Goal: Task Accomplishment & Management: Use online tool/utility

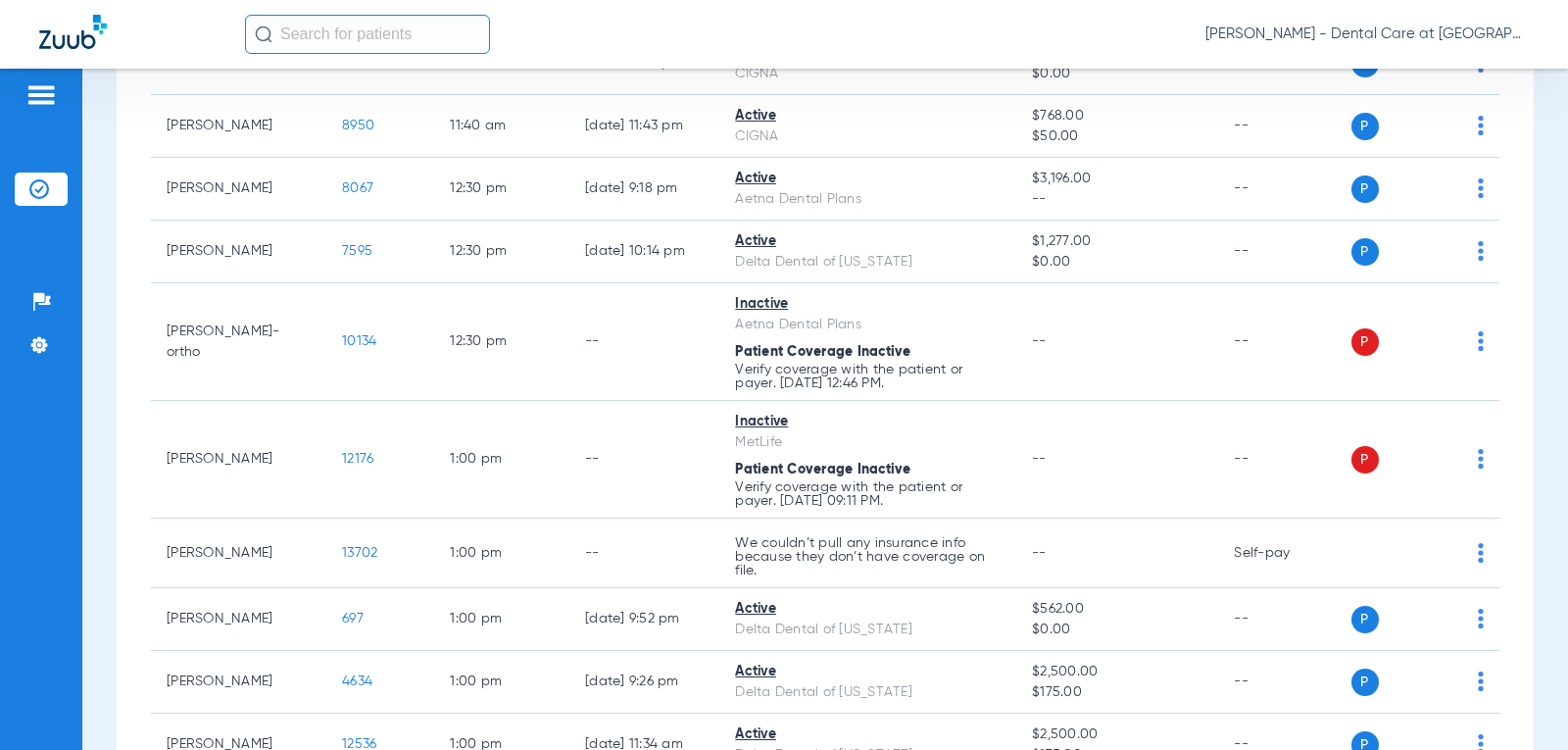
scroll to position [3037, 0]
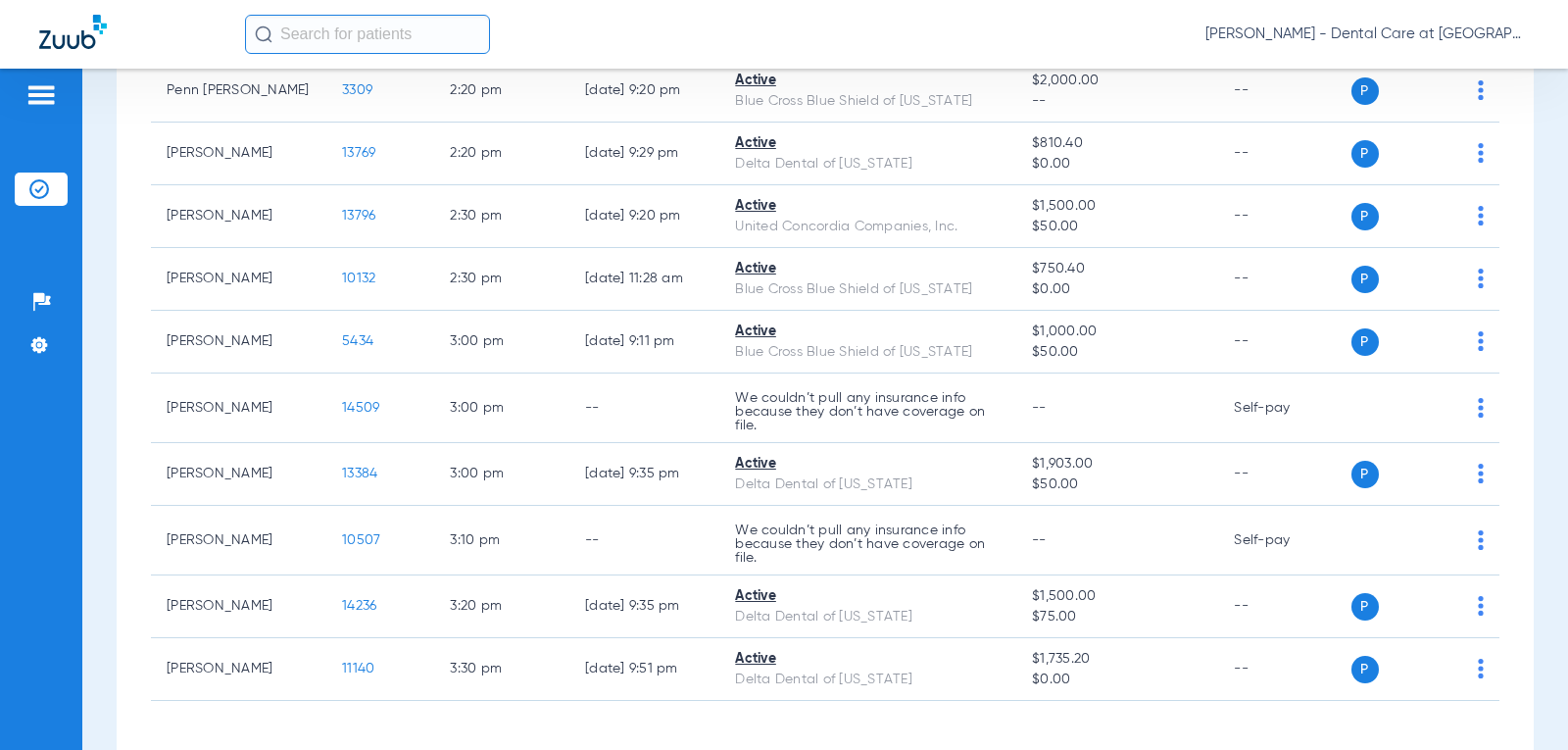
scroll to position [4046, 0]
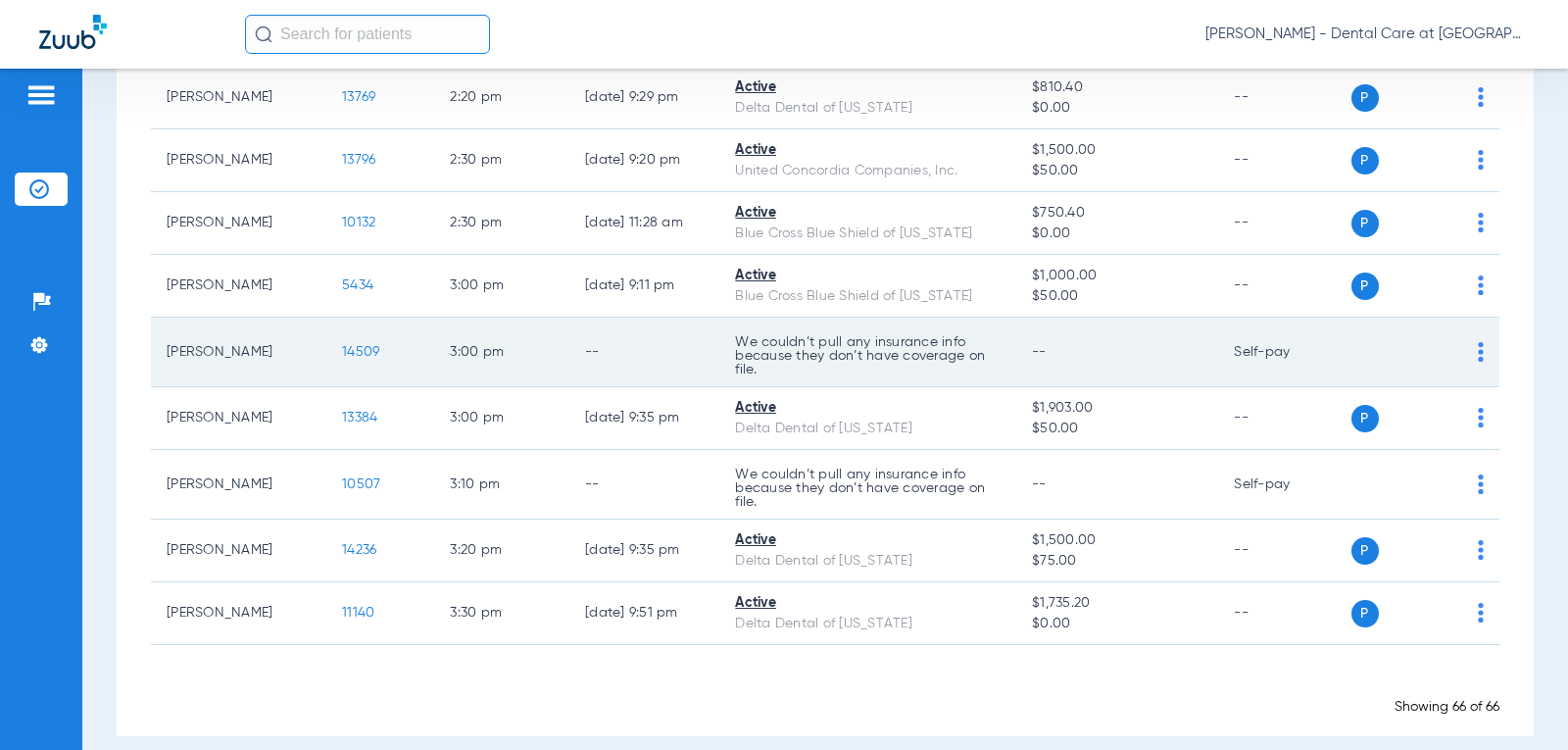
click at [881, 318] on td "We couldn’t pull any insurance info because they don’t have coverage on file." at bounding box center [868, 352] width 297 height 70
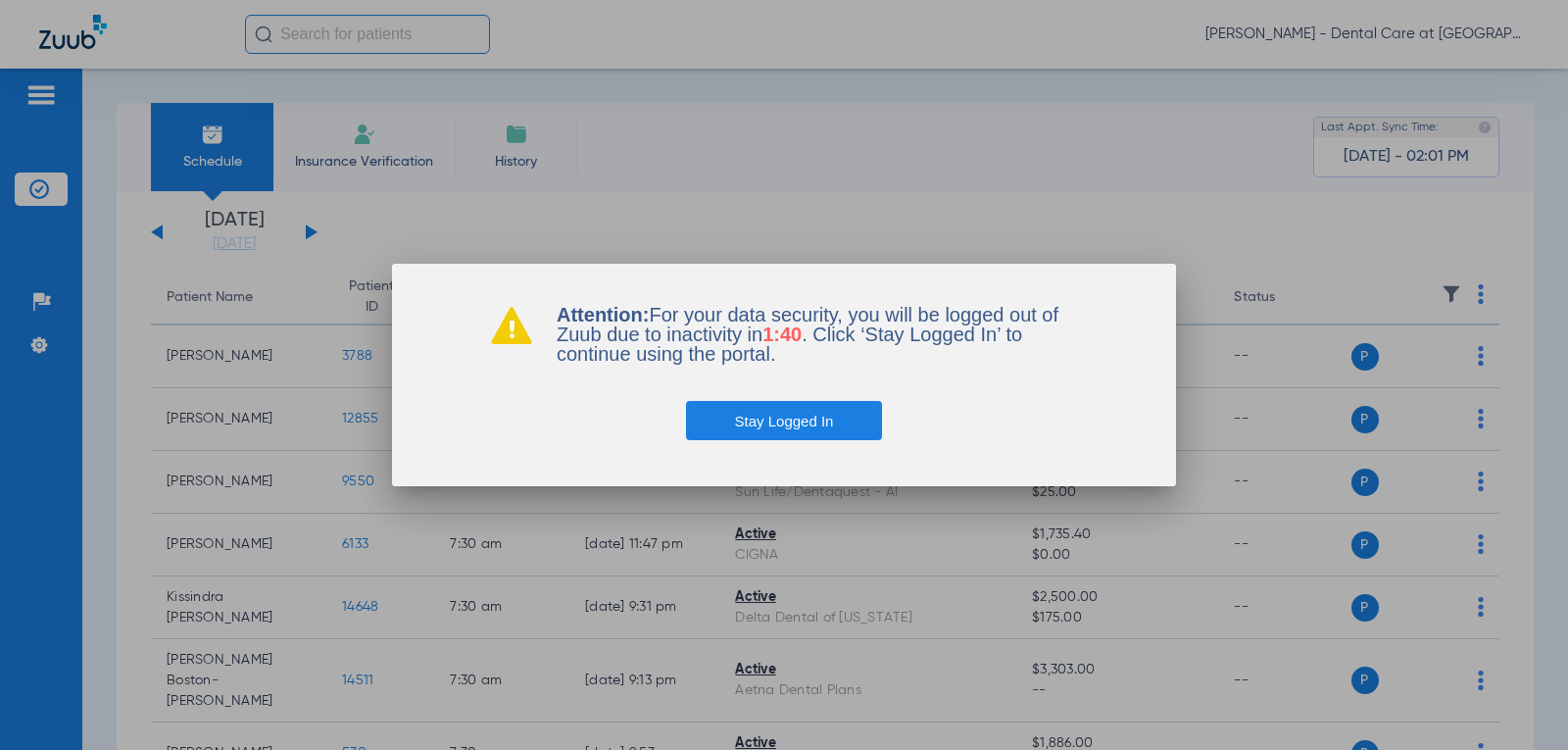
click at [772, 433] on button "Stay Logged In" at bounding box center [784, 421] width 197 height 39
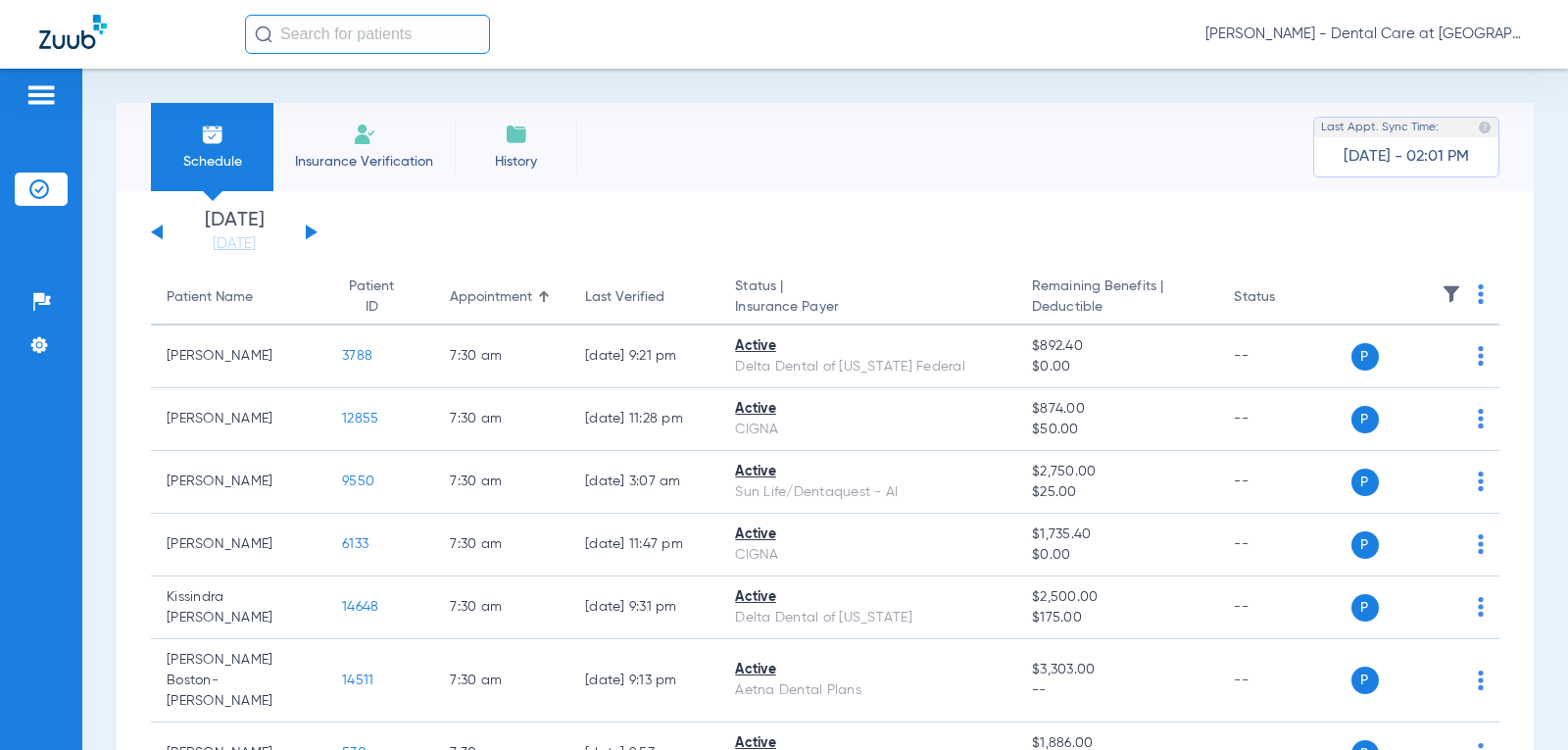
click at [307, 232] on button at bounding box center [312, 231] width 12 height 15
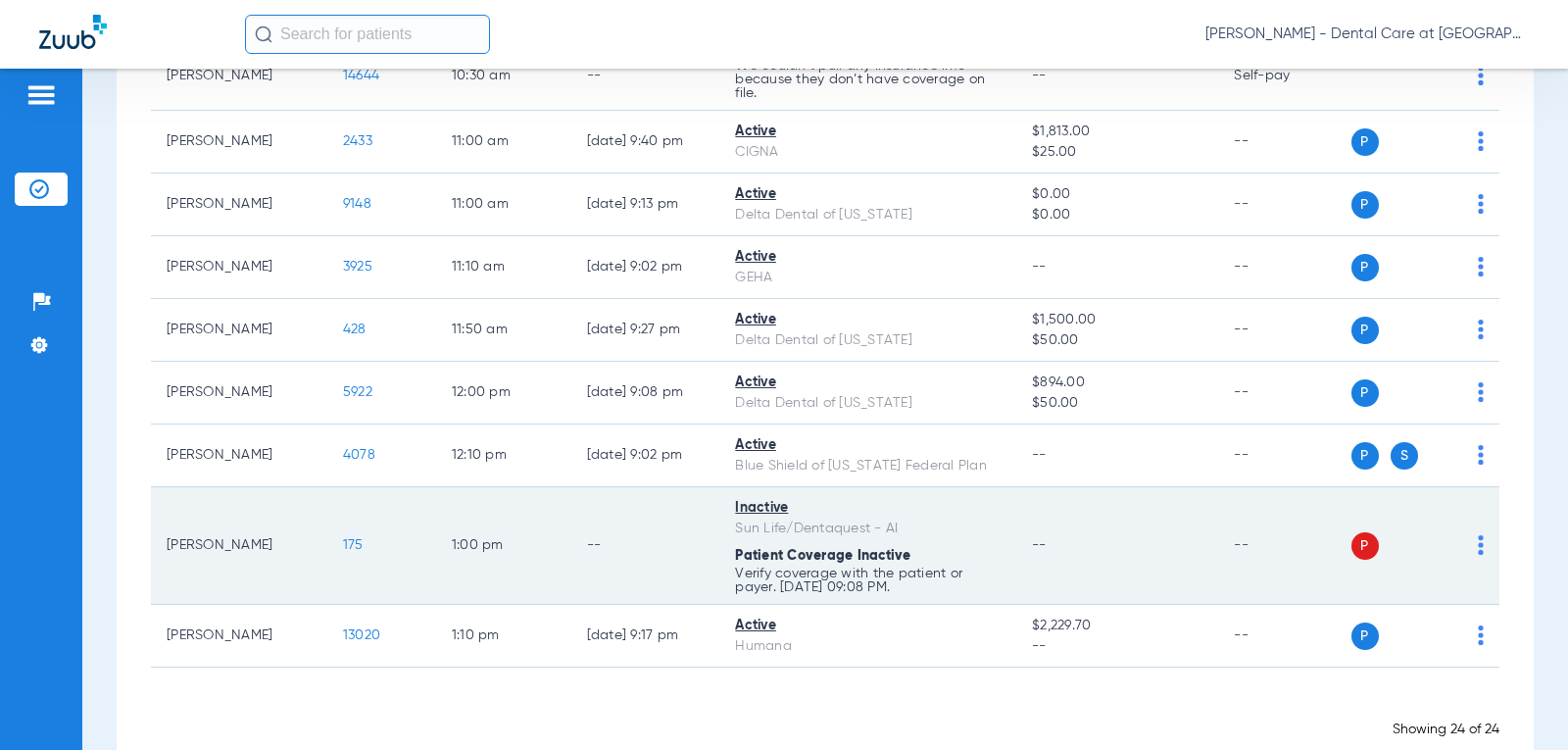
scroll to position [1275, 0]
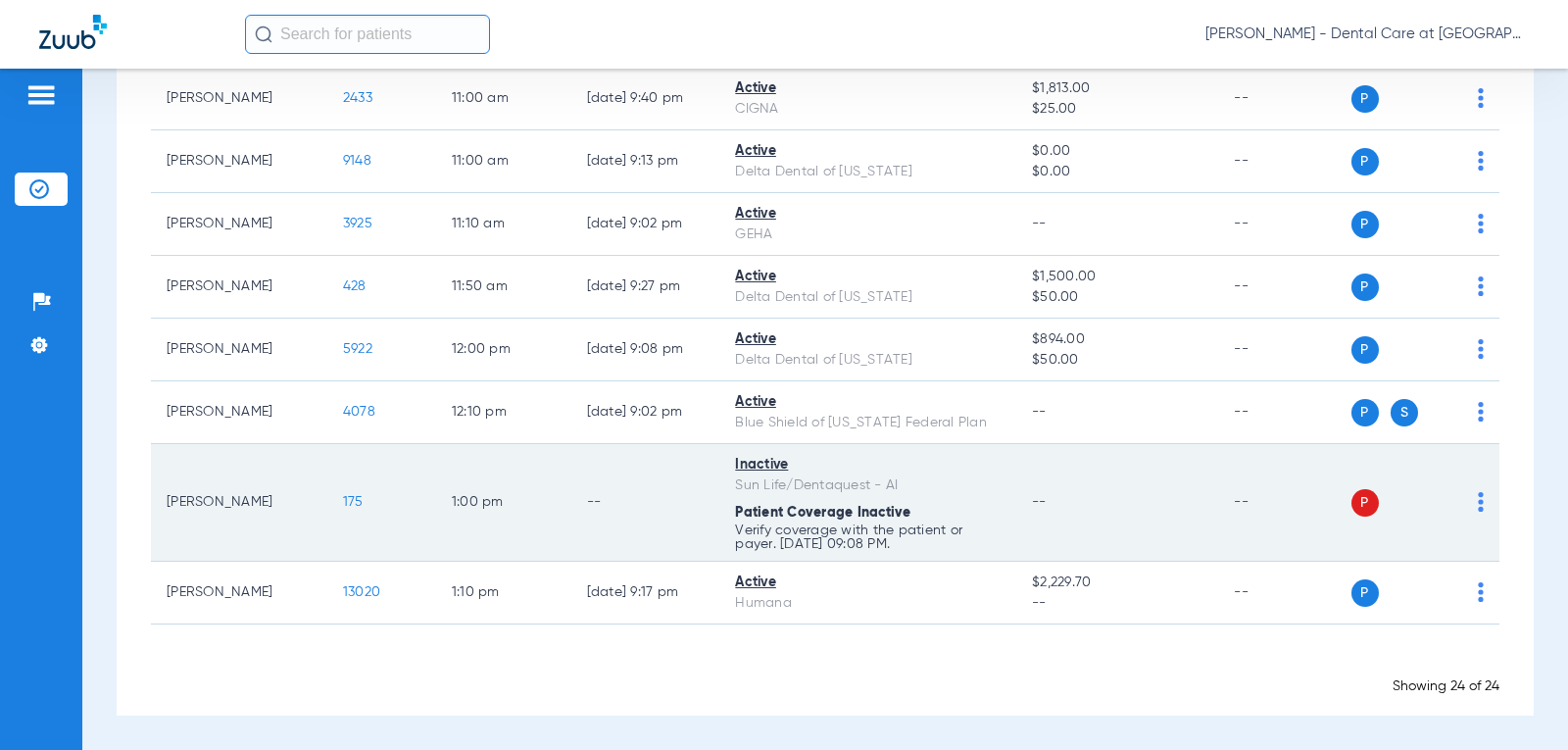
click at [1066, 527] on td "--" at bounding box center [1117, 503] width 202 height 118
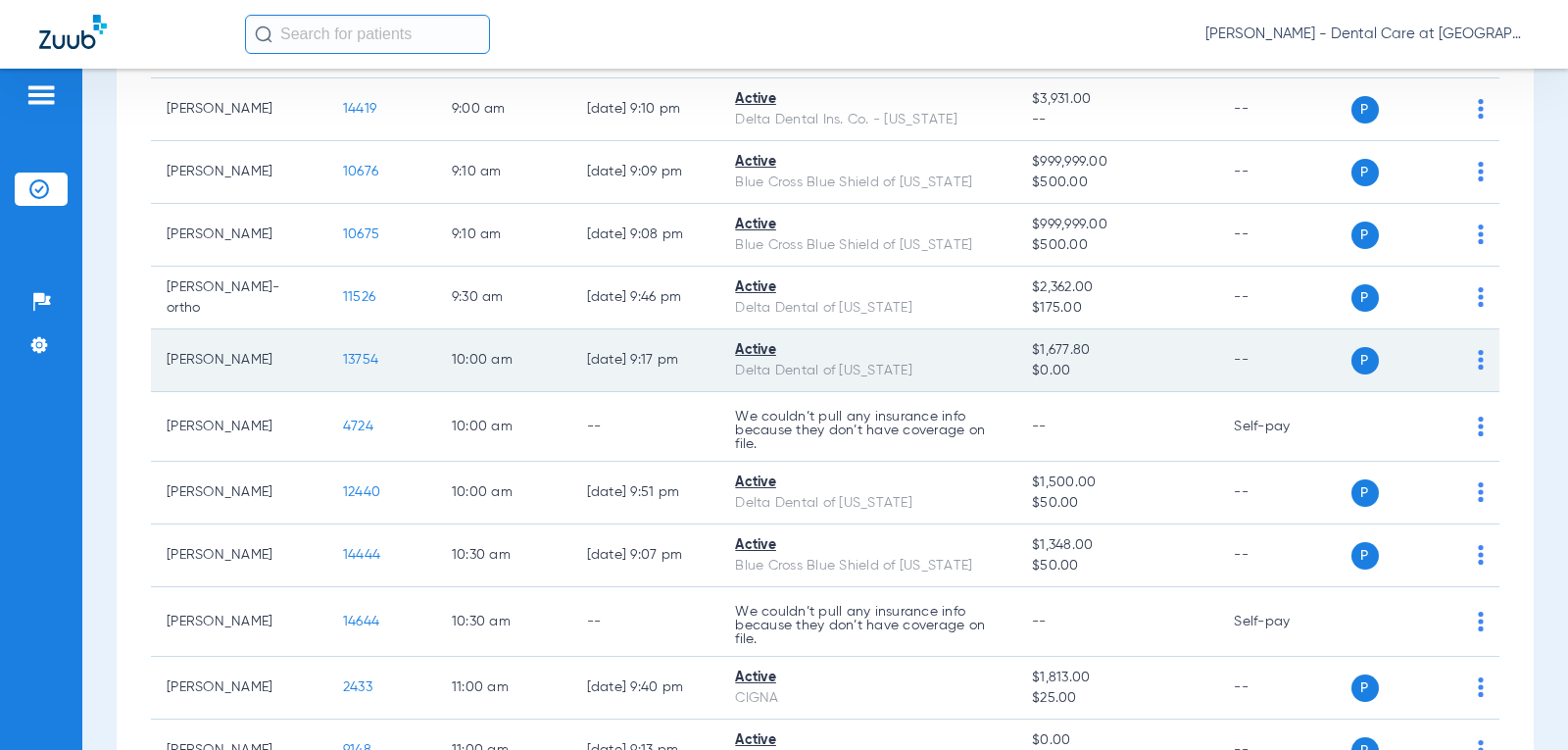
scroll to position [1275, 0]
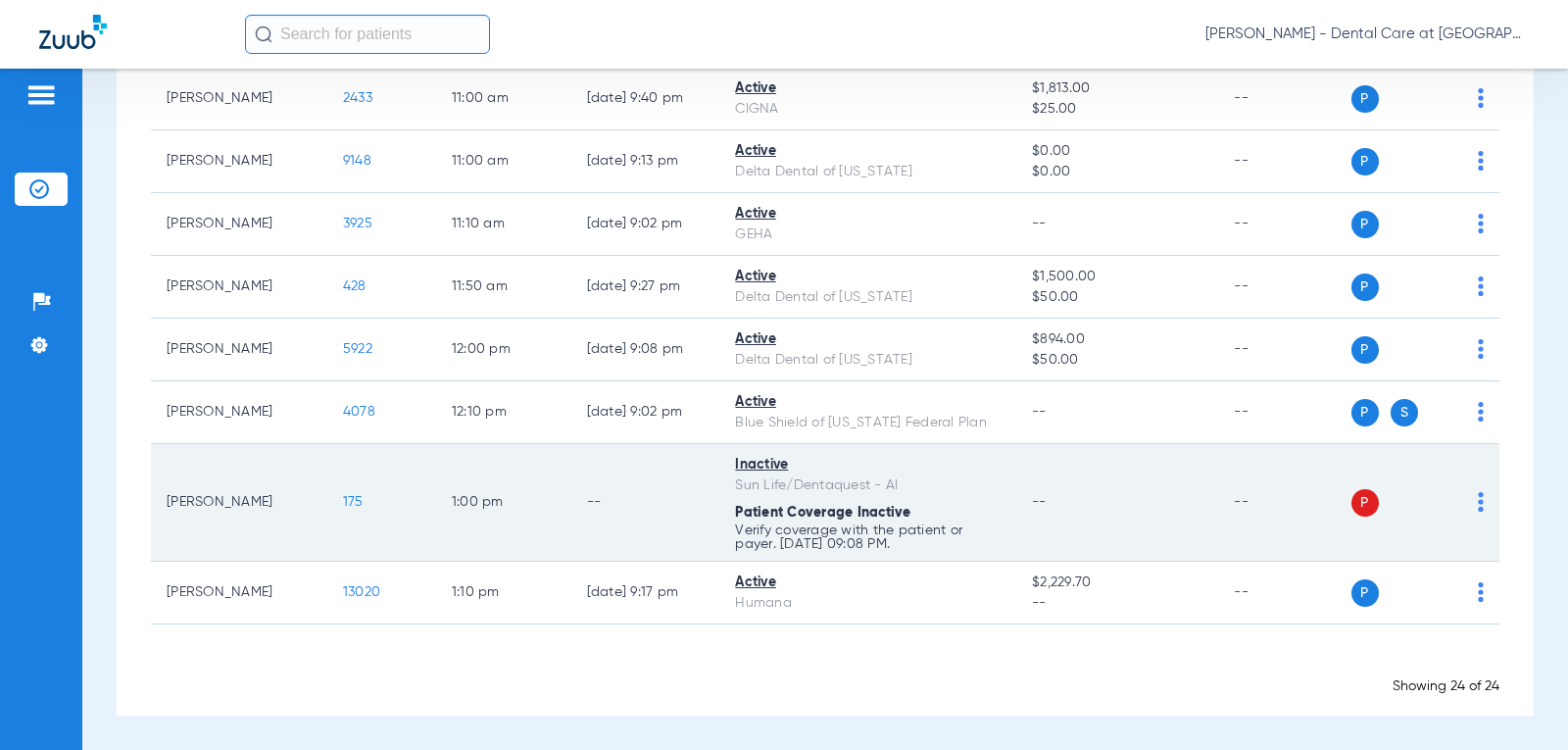
click at [1472, 494] on td "P S" at bounding box center [1426, 503] width 149 height 118
click at [1478, 503] on img at bounding box center [1481, 502] width 6 height 20
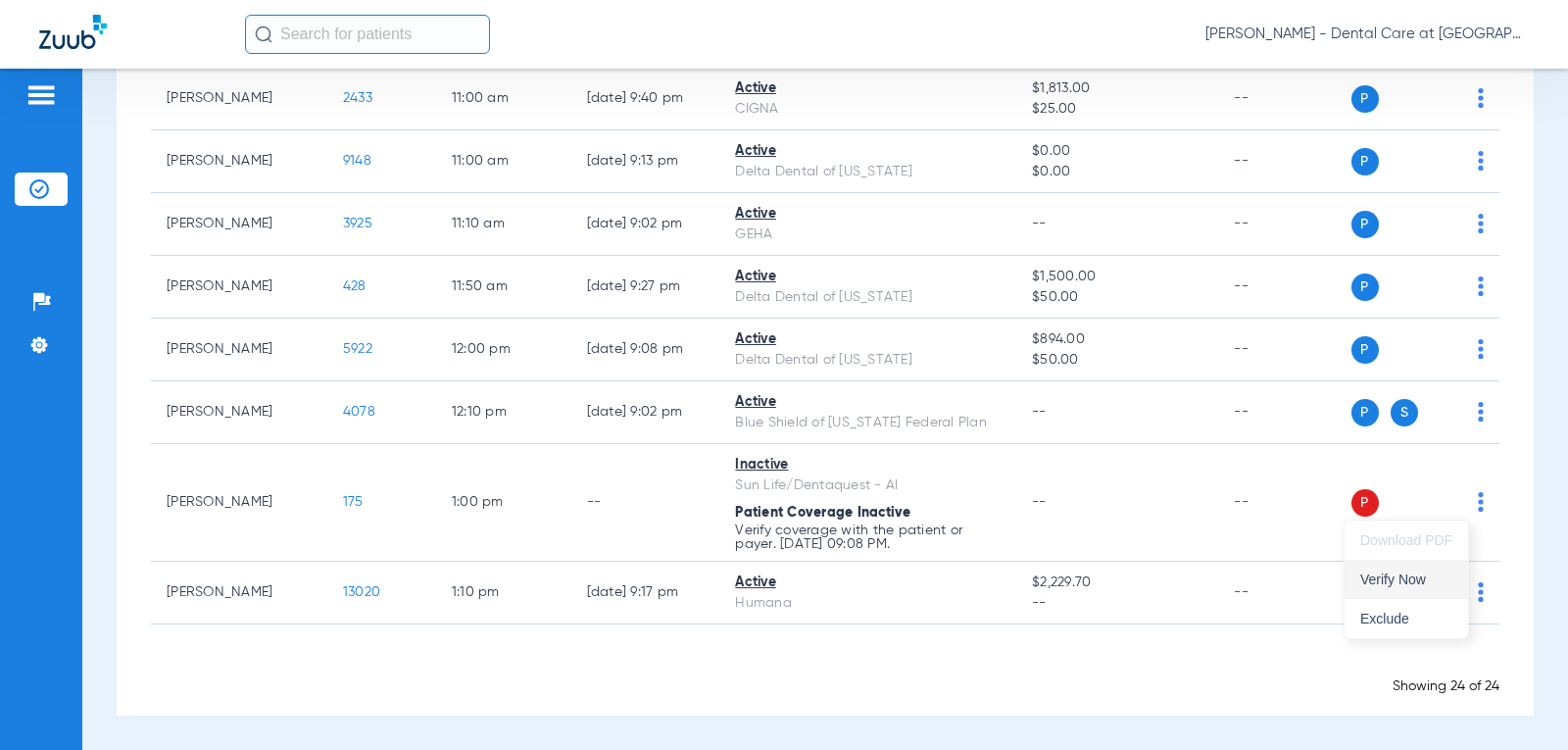
click at [1416, 587] on button "Verify Now" at bounding box center [1406, 579] width 124 height 39
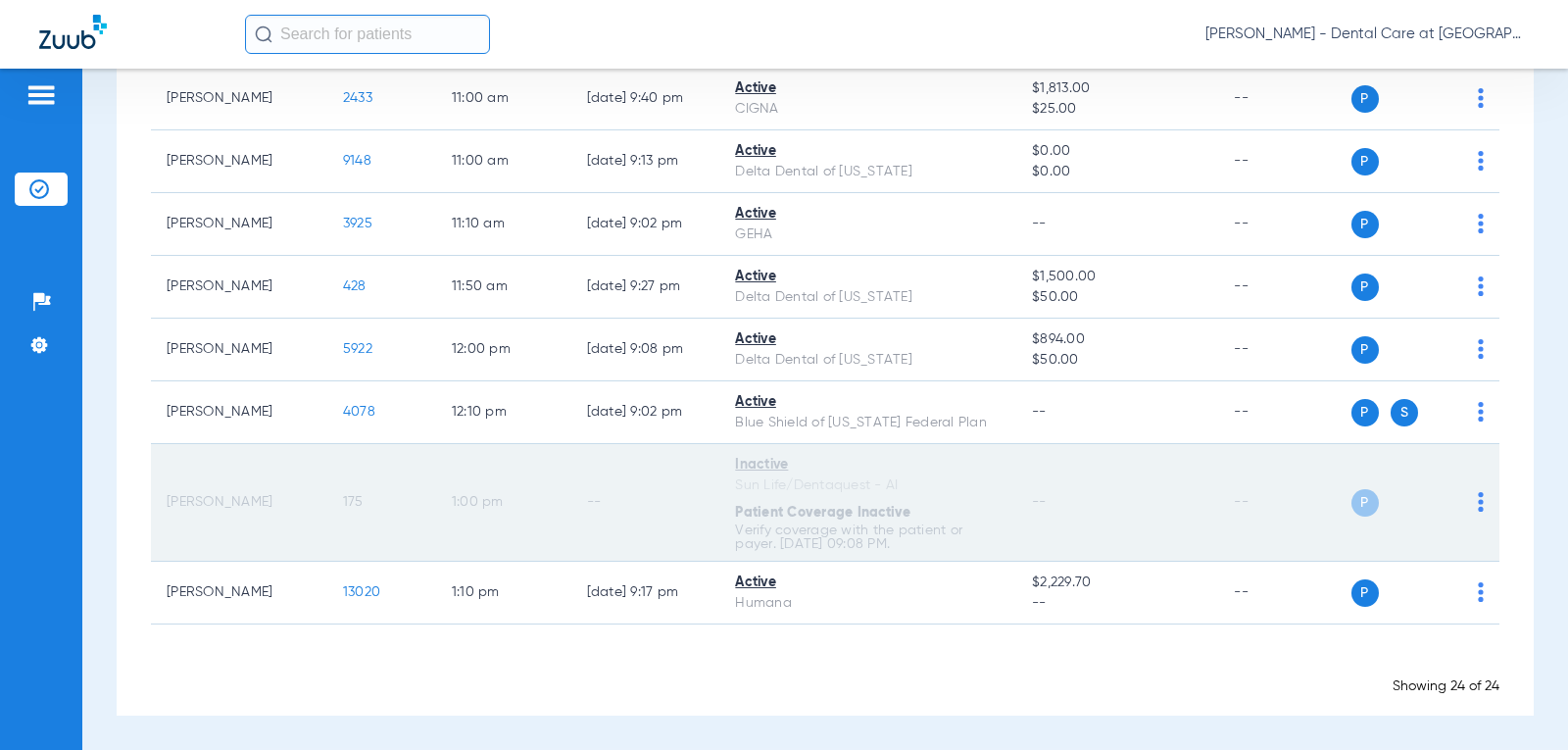
drag, startPoint x: 1460, startPoint y: 499, endPoint x: 1469, endPoint y: 506, distance: 11.4
click at [1460, 499] on div "P S" at bounding box center [1418, 503] width 133 height 27
click at [1478, 508] on img at bounding box center [1481, 502] width 6 height 20
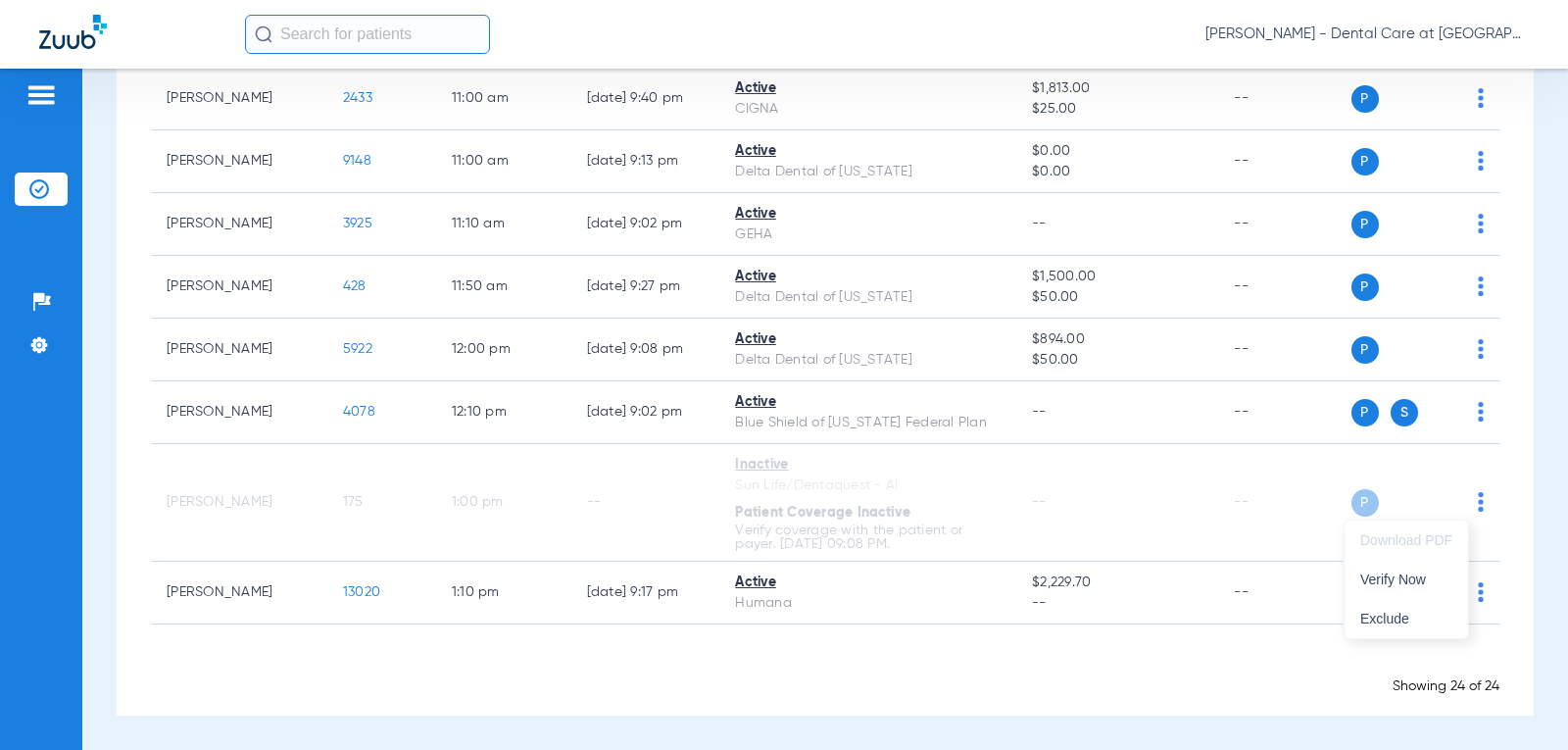
click at [1085, 412] on div at bounding box center [784, 375] width 1568 height 750
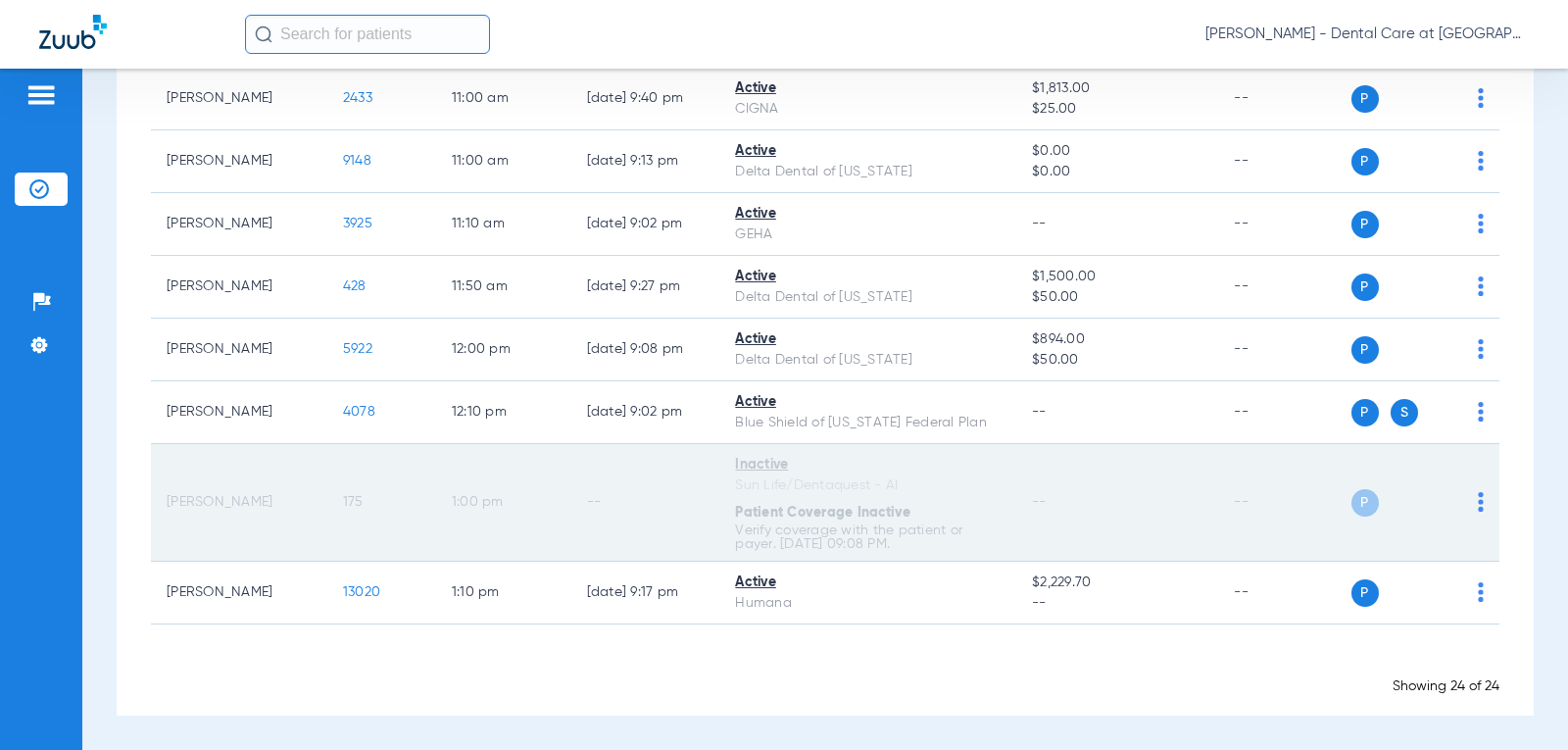
click at [1078, 475] on td "--" at bounding box center [1117, 503] width 202 height 118
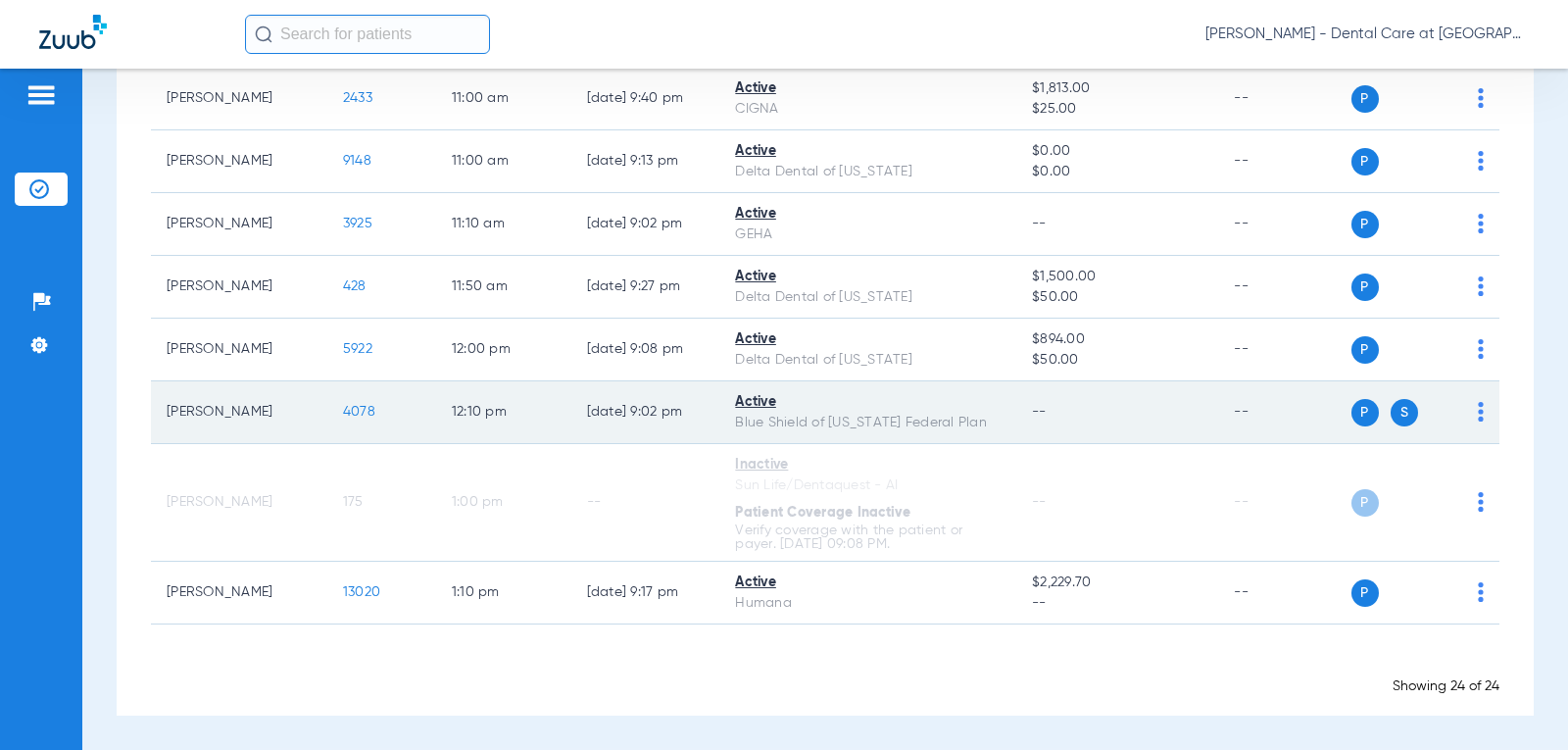
click at [1078, 413] on td "--" at bounding box center [1117, 413] width 202 height 63
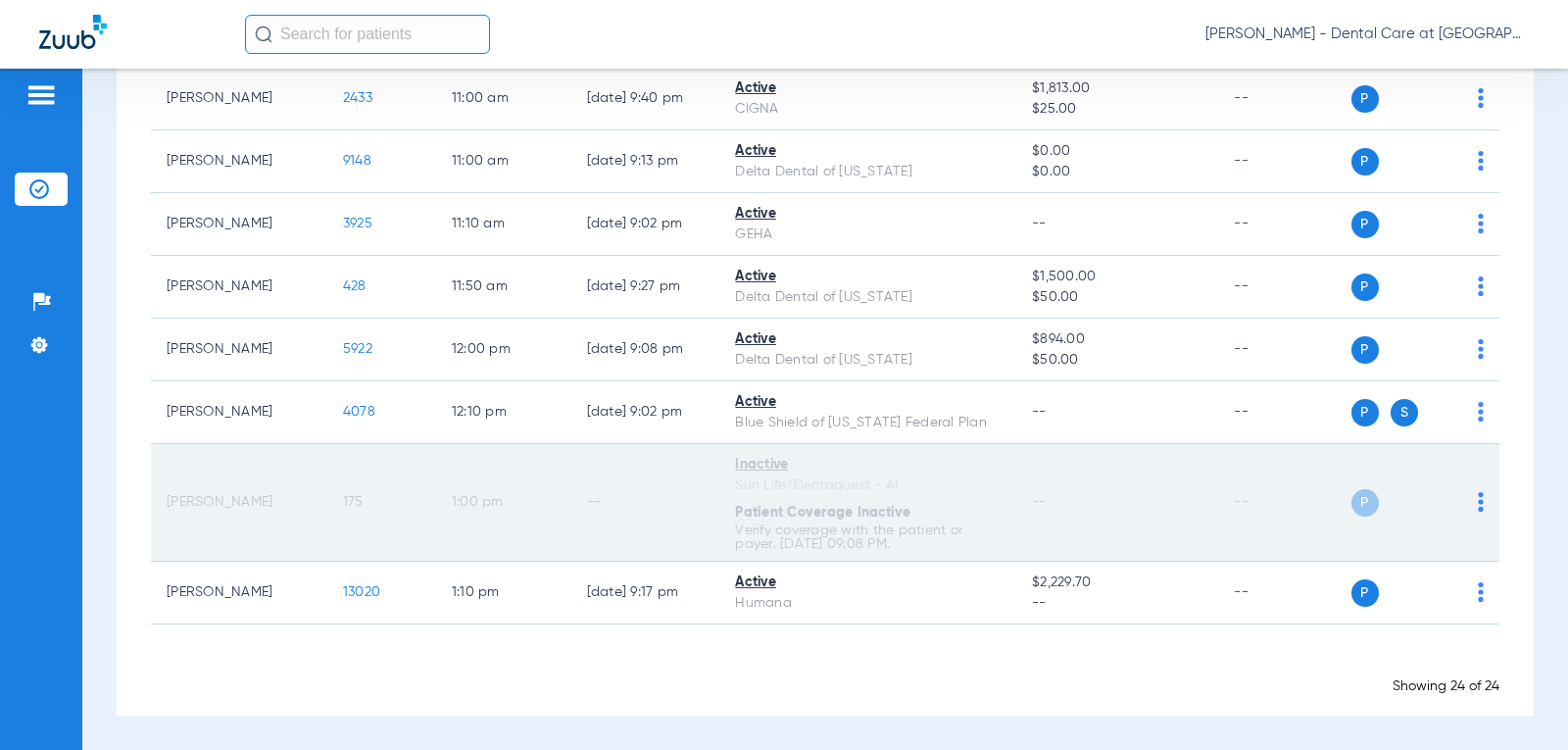
click at [1032, 499] on span "--" at bounding box center [1038, 502] width 15 height 14
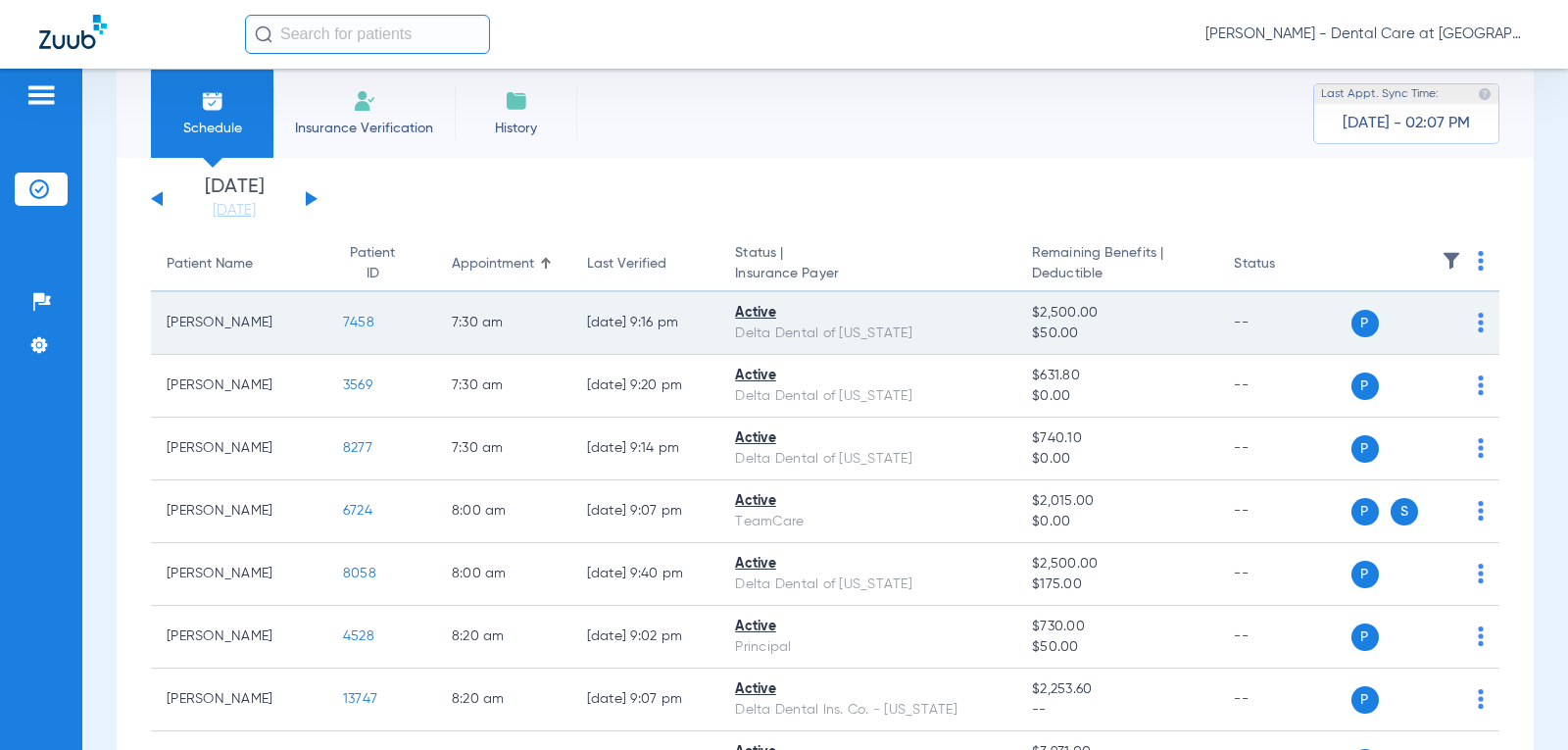
scroll to position [0, 0]
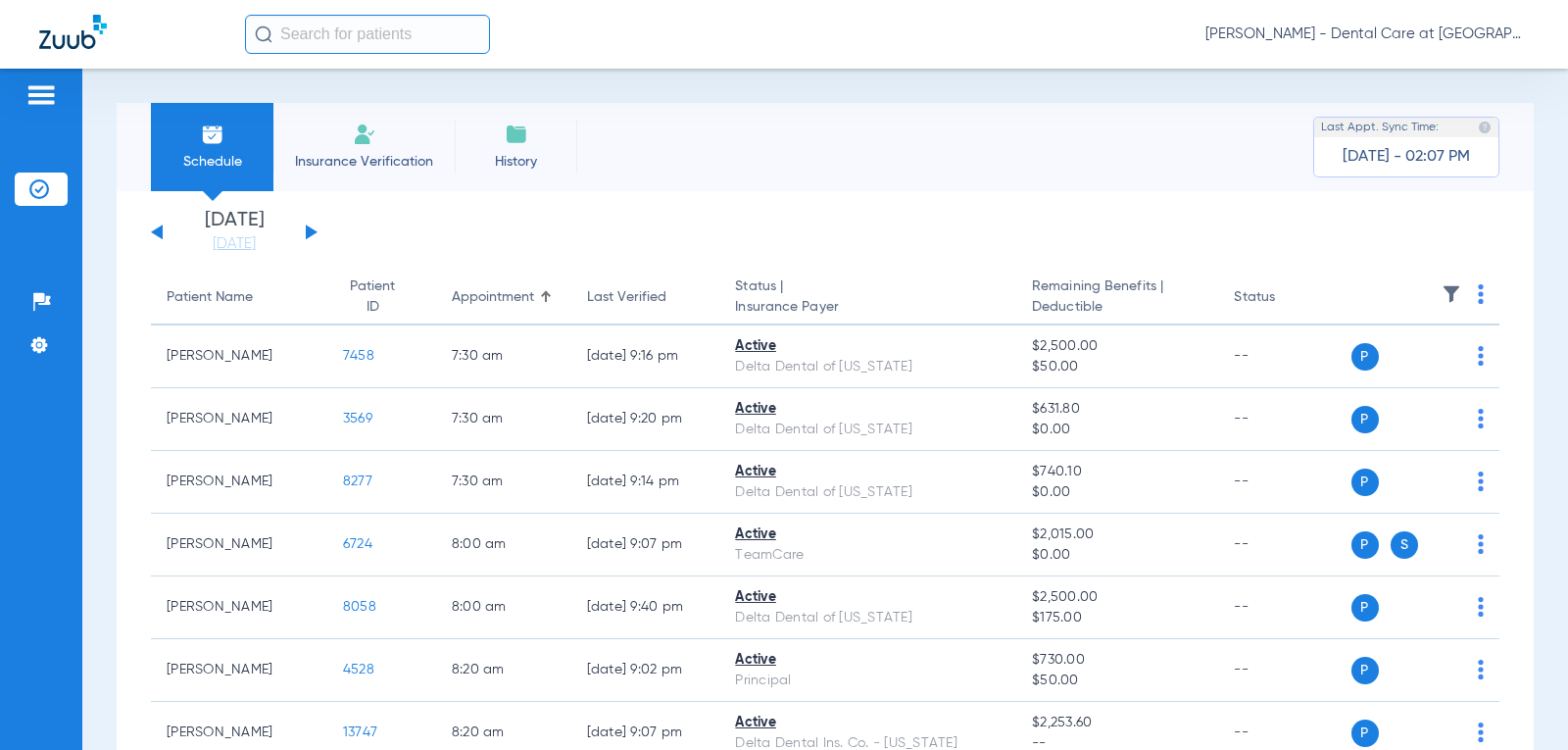
click at [304, 230] on div "[DATE] [DATE] [DATE] [DATE] [DATE] [DATE] [DATE] [DATE] [DATE] [DATE] [DATE] [D…" at bounding box center [234, 232] width 167 height 43
click at [314, 233] on button at bounding box center [312, 231] width 12 height 15
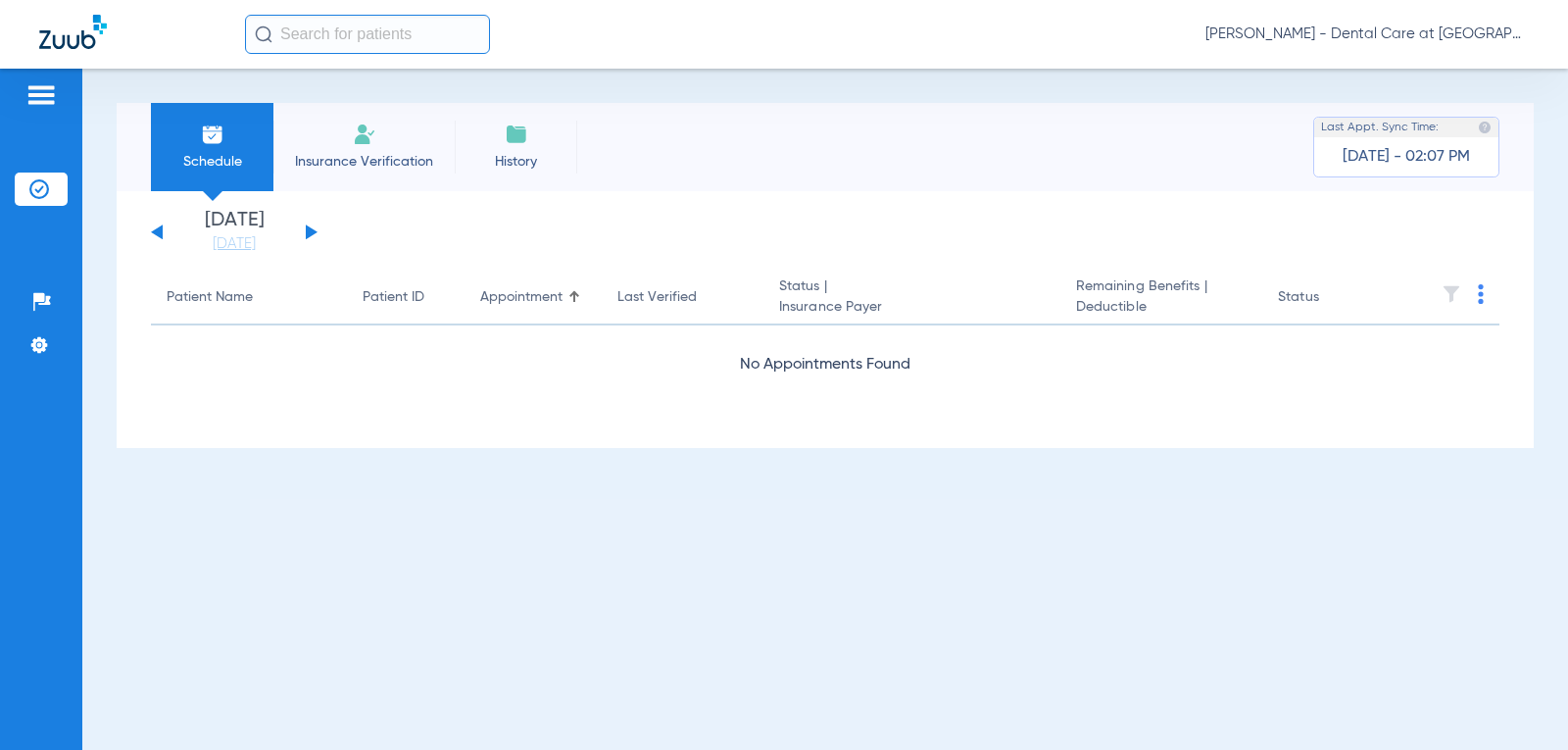
click at [314, 233] on button at bounding box center [312, 231] width 12 height 15
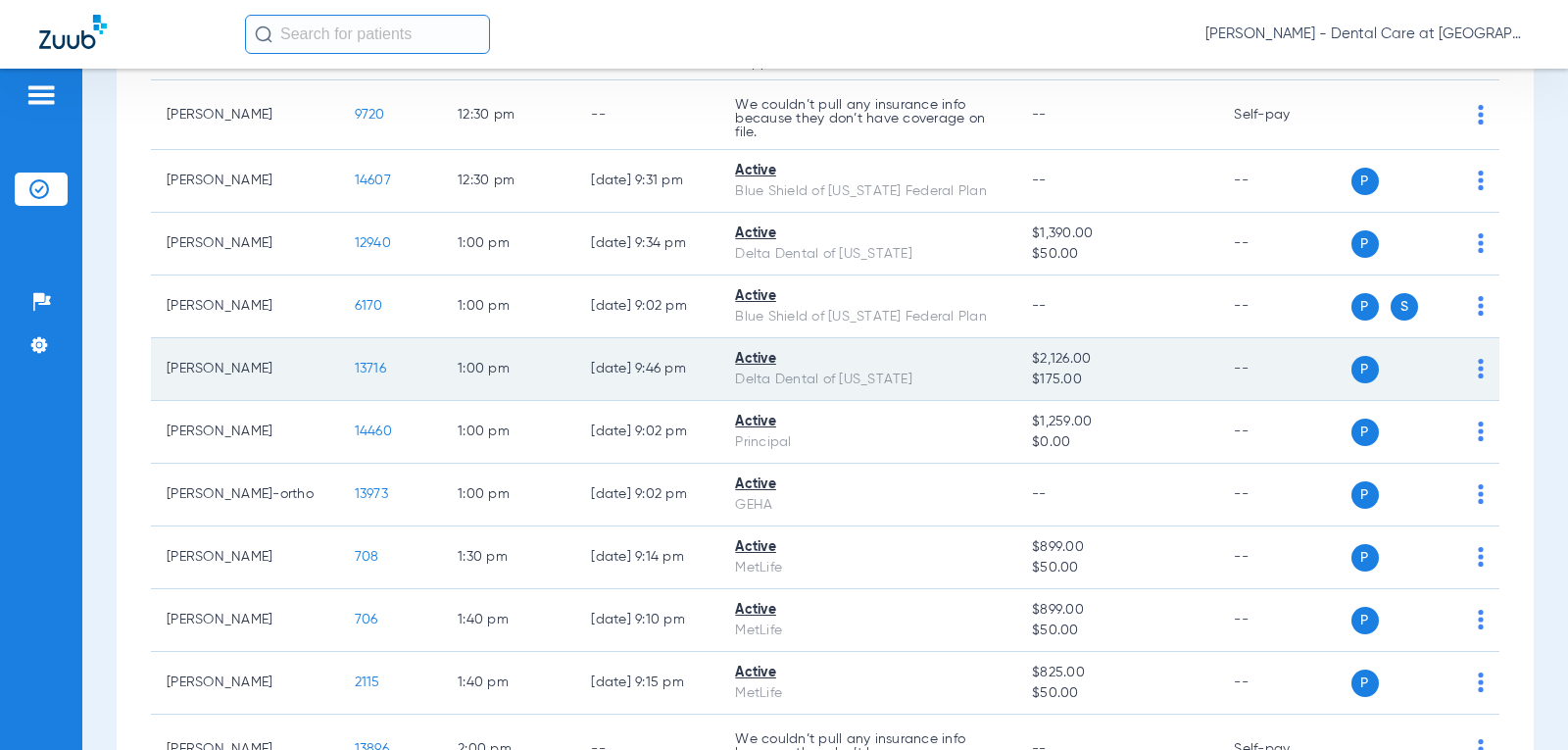
scroll to position [3074, 0]
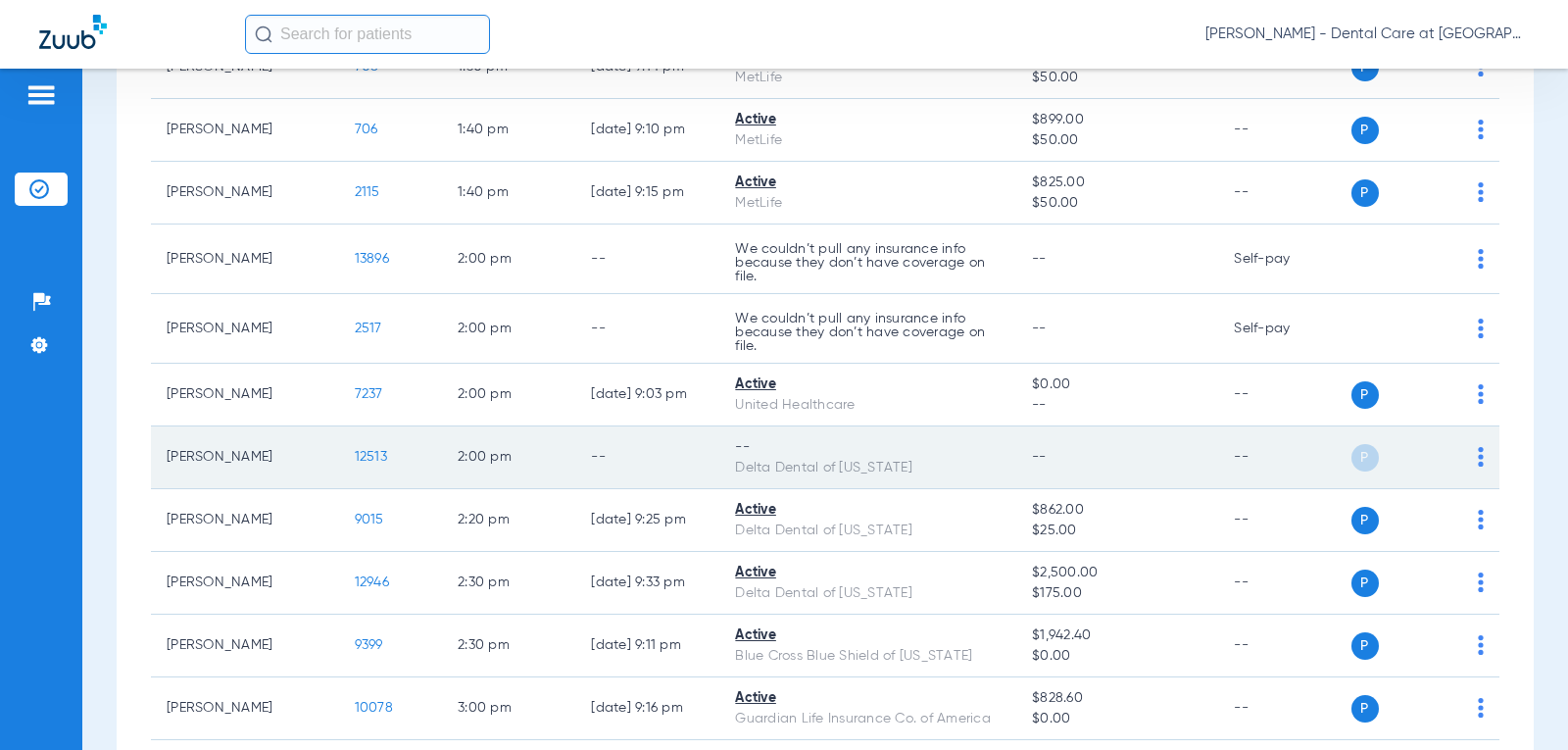
click at [1473, 459] on td "P S" at bounding box center [1426, 458] width 149 height 63
click at [1470, 459] on td "P S" at bounding box center [1426, 458] width 149 height 63
click at [1460, 464] on div "P S" at bounding box center [1418, 458] width 133 height 27
click at [1478, 456] on img at bounding box center [1481, 457] width 6 height 20
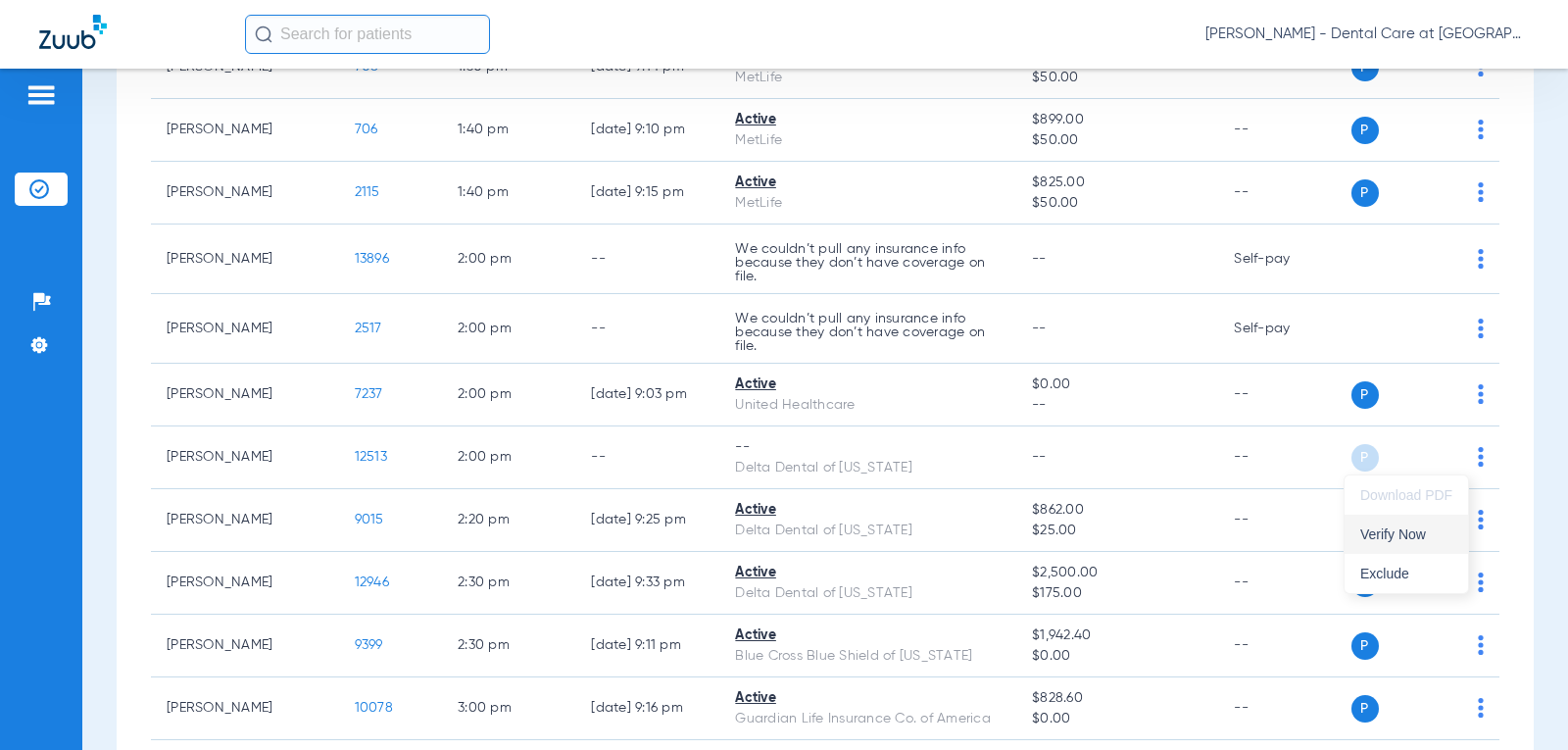
click at [1424, 537] on span "Verify Now" at bounding box center [1406, 534] width 92 height 14
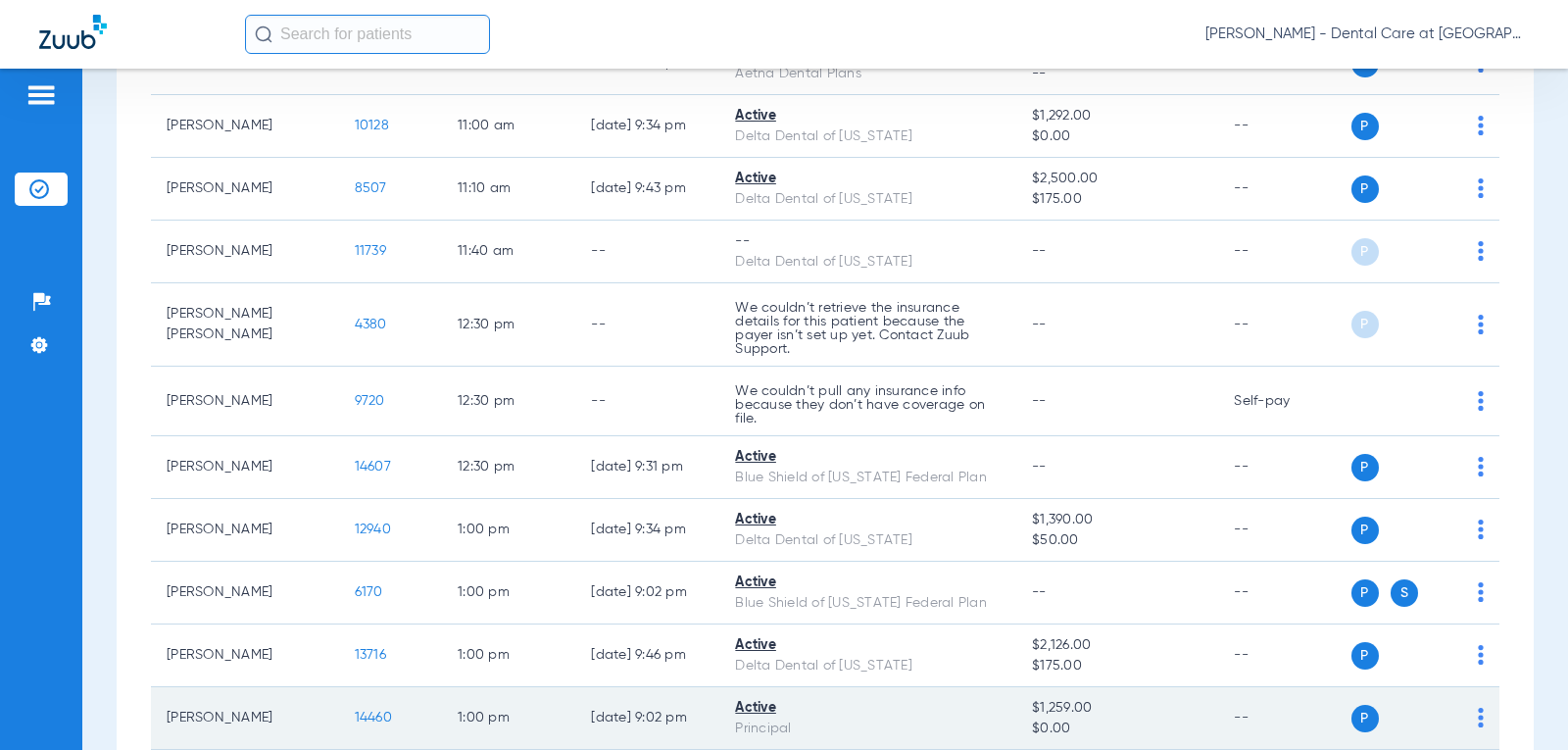
scroll to position [2192, 0]
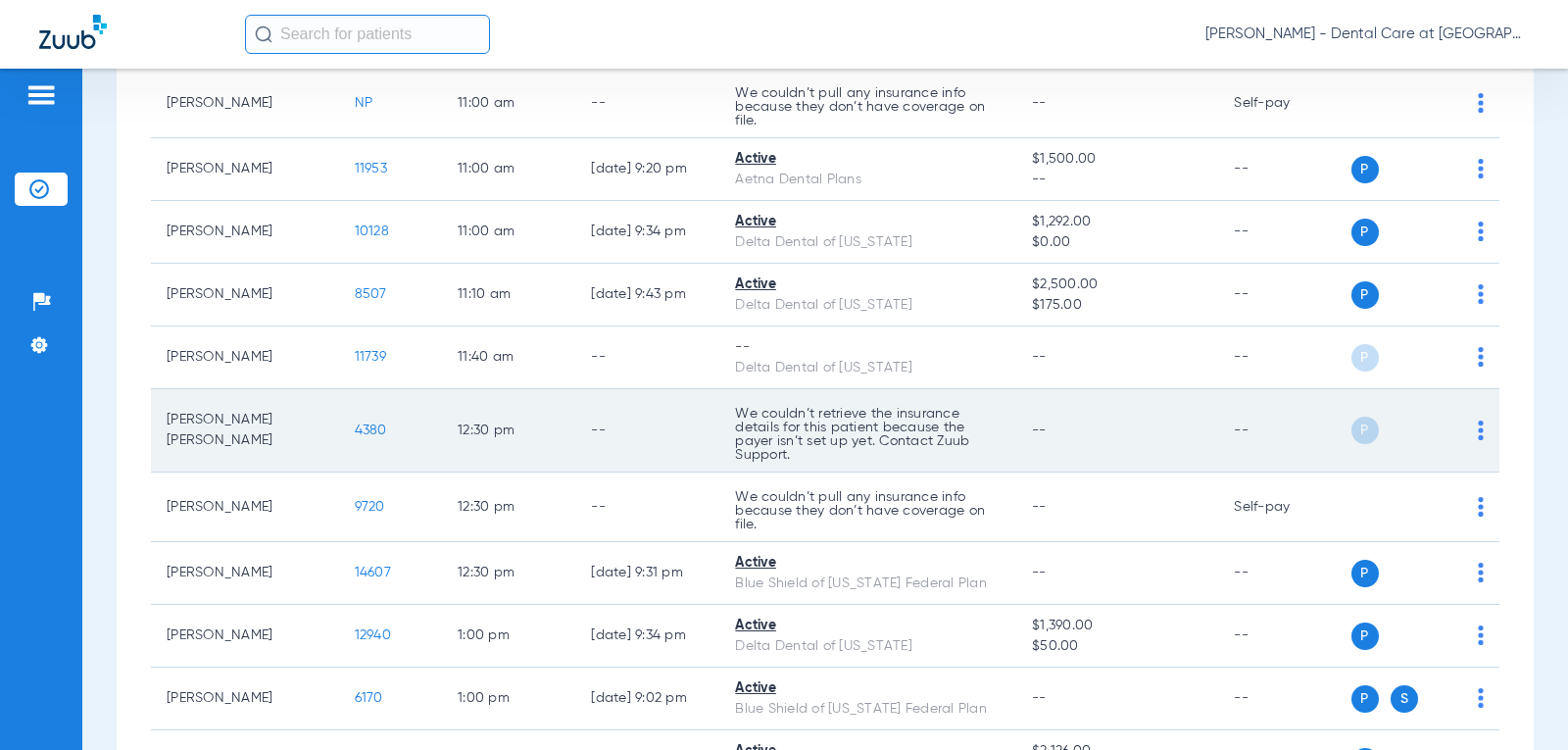
click at [1230, 427] on td "--" at bounding box center [1284, 430] width 132 height 83
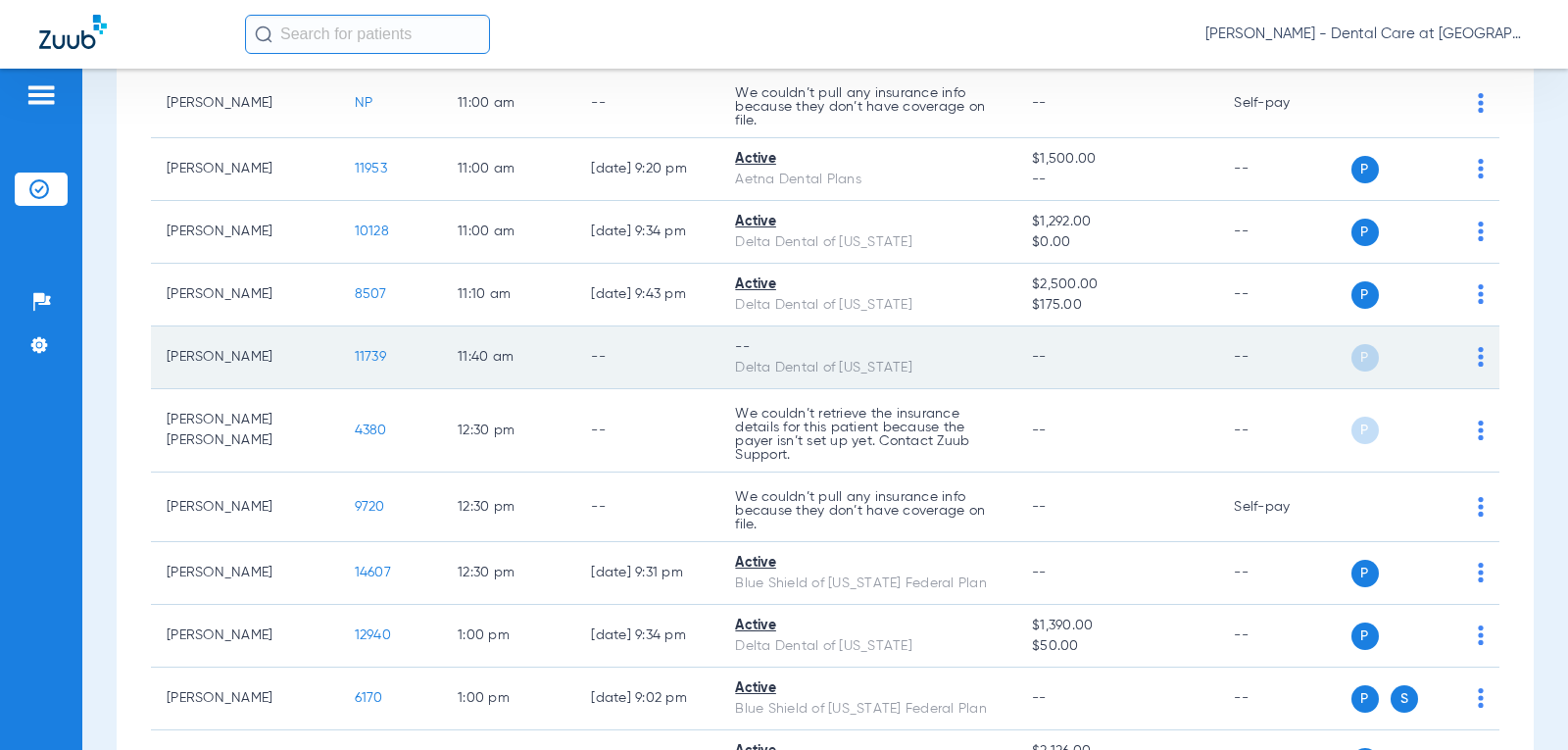
click at [1218, 375] on td "--" at bounding box center [1284, 358] width 132 height 63
click at [1478, 355] on img at bounding box center [1481, 357] width 6 height 20
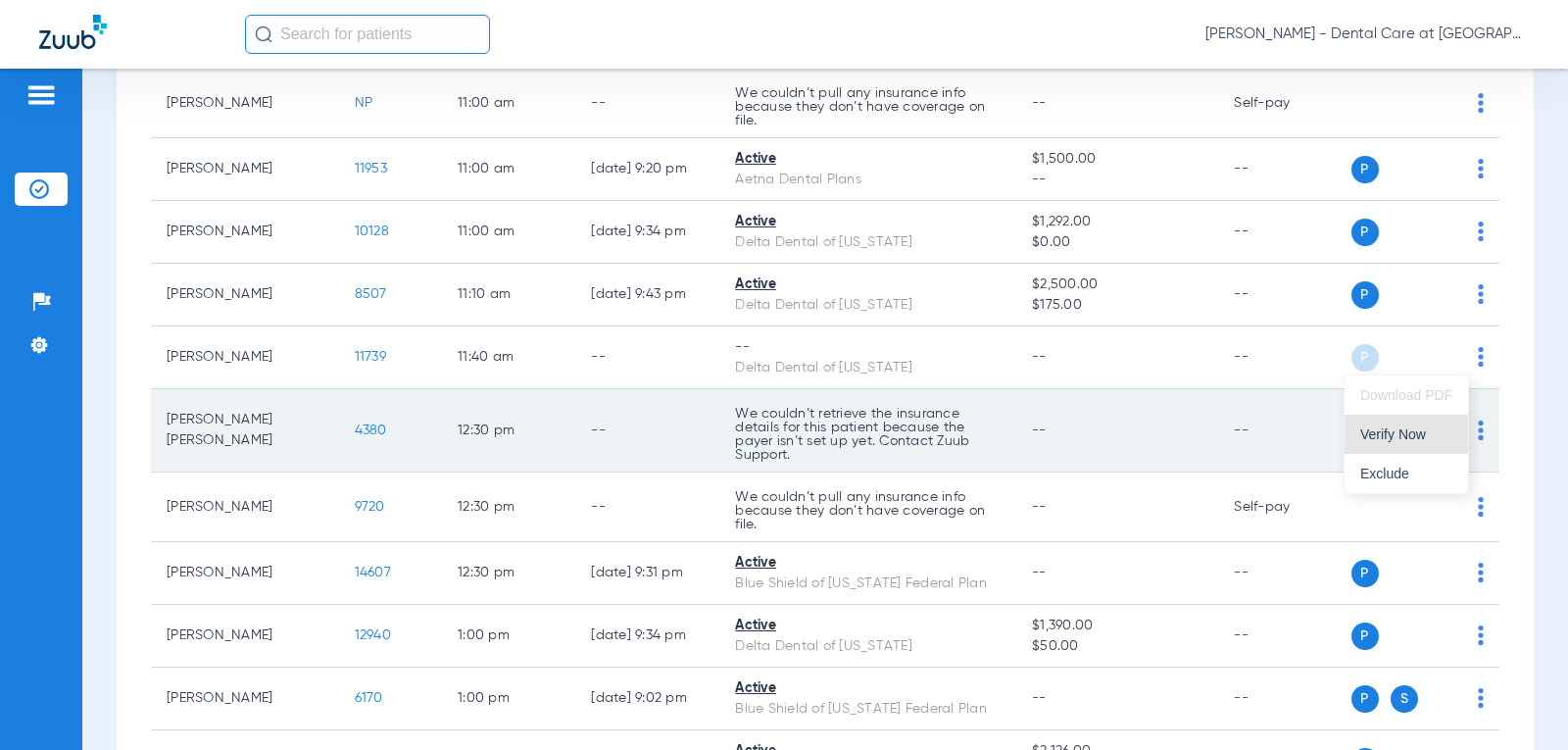
drag, startPoint x: 1404, startPoint y: 436, endPoint x: 1388, endPoint y: 424, distance: 20.0
click at [1402, 432] on span "Verify Now" at bounding box center [1406, 434] width 92 height 14
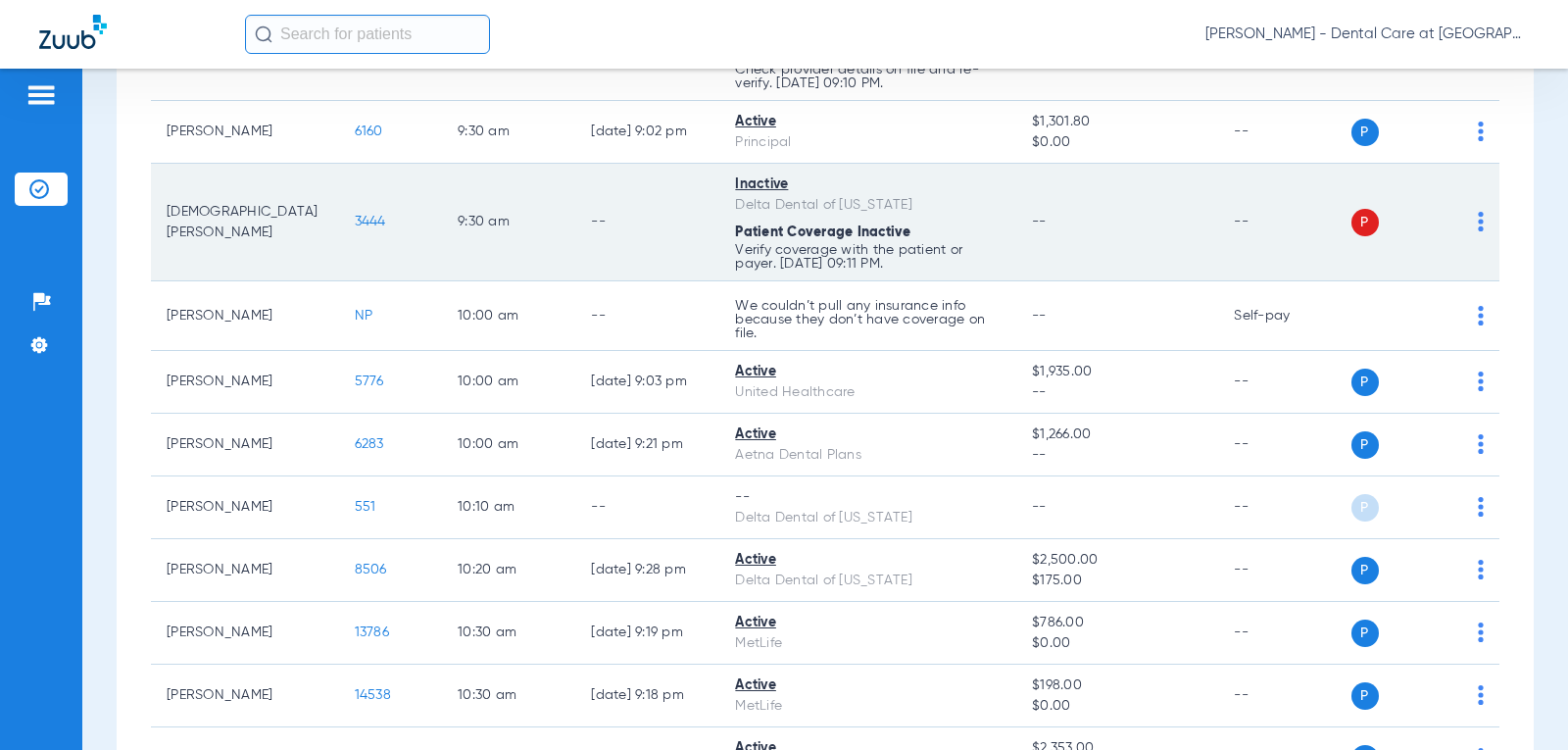
scroll to position [1506, 0]
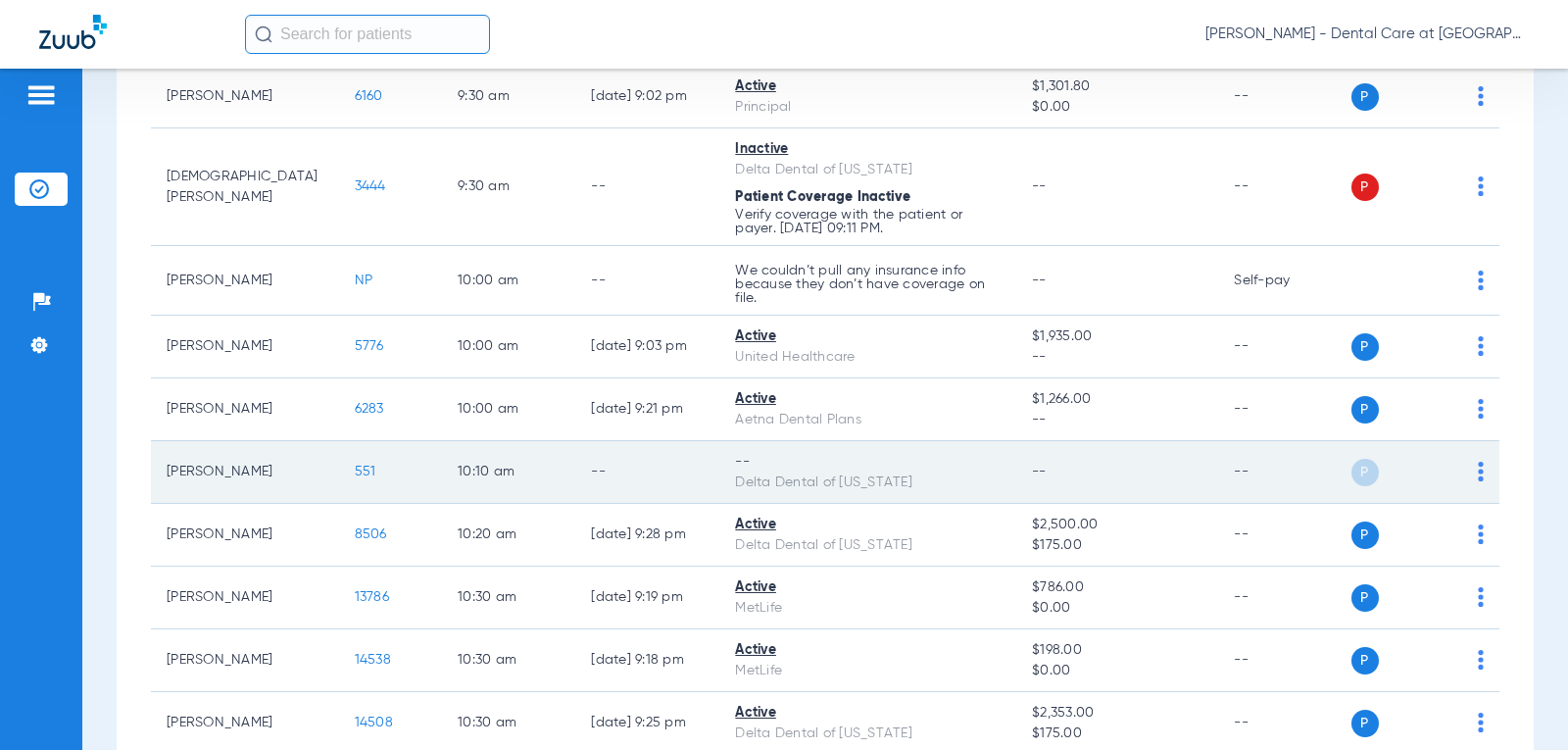
click at [1460, 476] on div "P S" at bounding box center [1418, 473] width 133 height 27
click at [1469, 470] on td "P S" at bounding box center [1426, 473] width 149 height 63
click at [1478, 471] on img at bounding box center [1481, 472] width 6 height 20
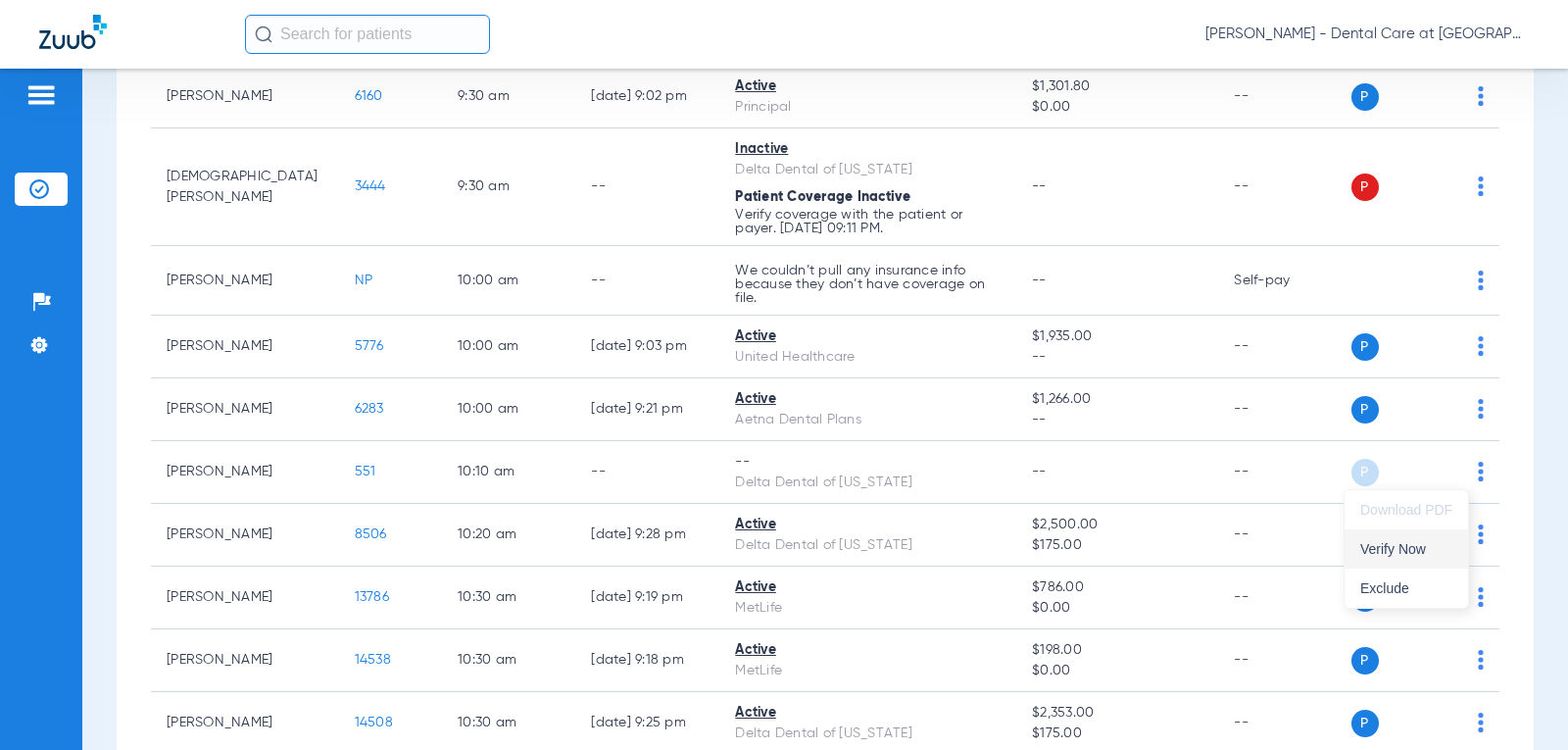
click at [1433, 550] on span "Verify Now" at bounding box center [1406, 549] width 92 height 14
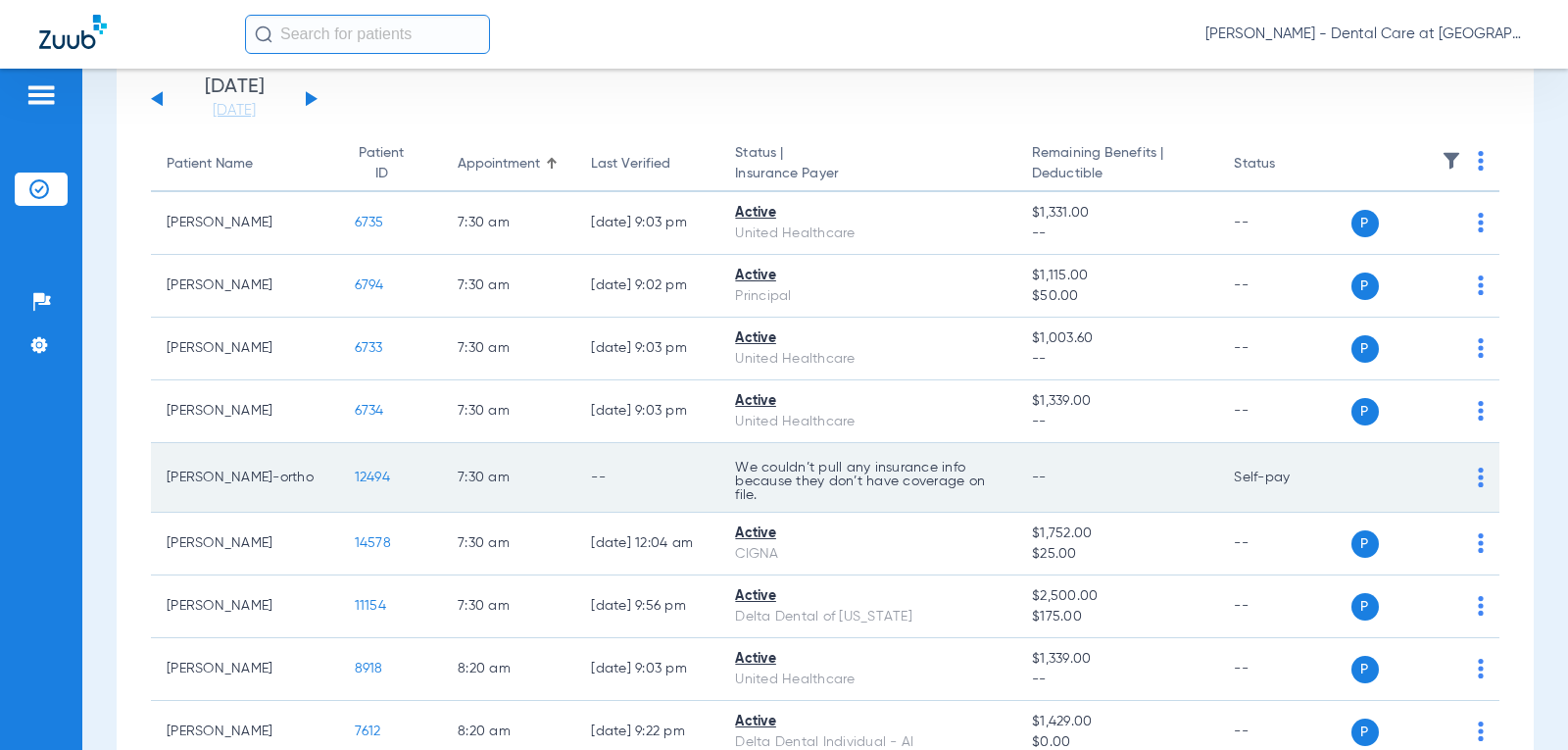
scroll to position [0, 0]
